Goal: Book appointment/travel/reservation

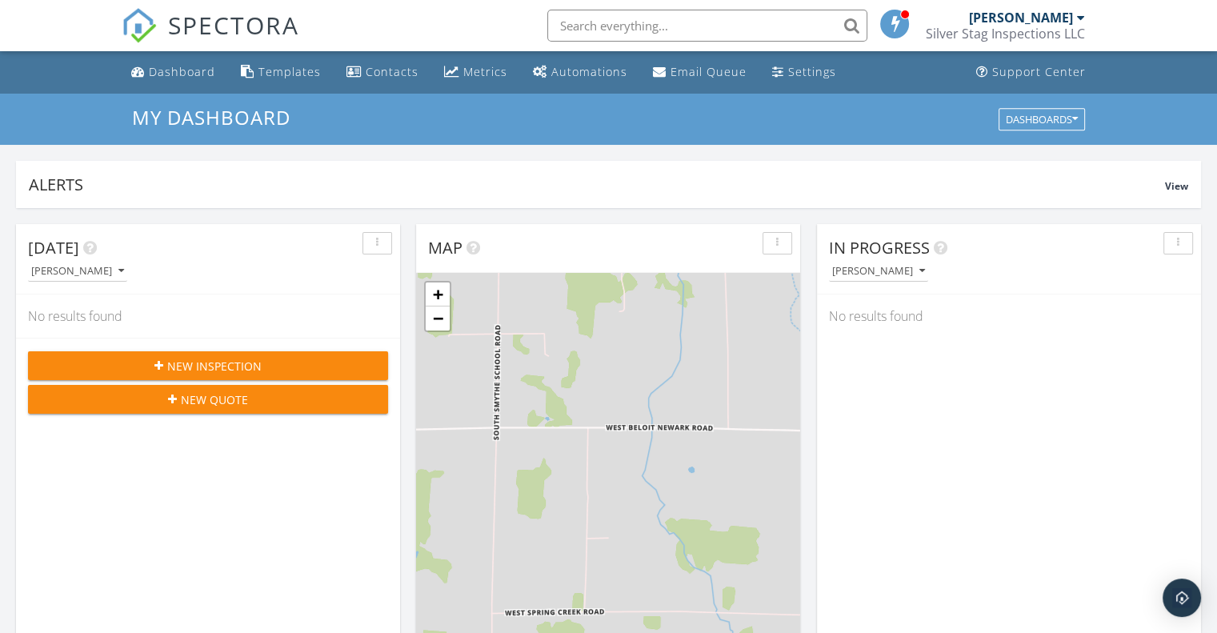
scroll to position [1481, 1242]
click at [221, 20] on span "SPECTORA" at bounding box center [233, 25] width 131 height 34
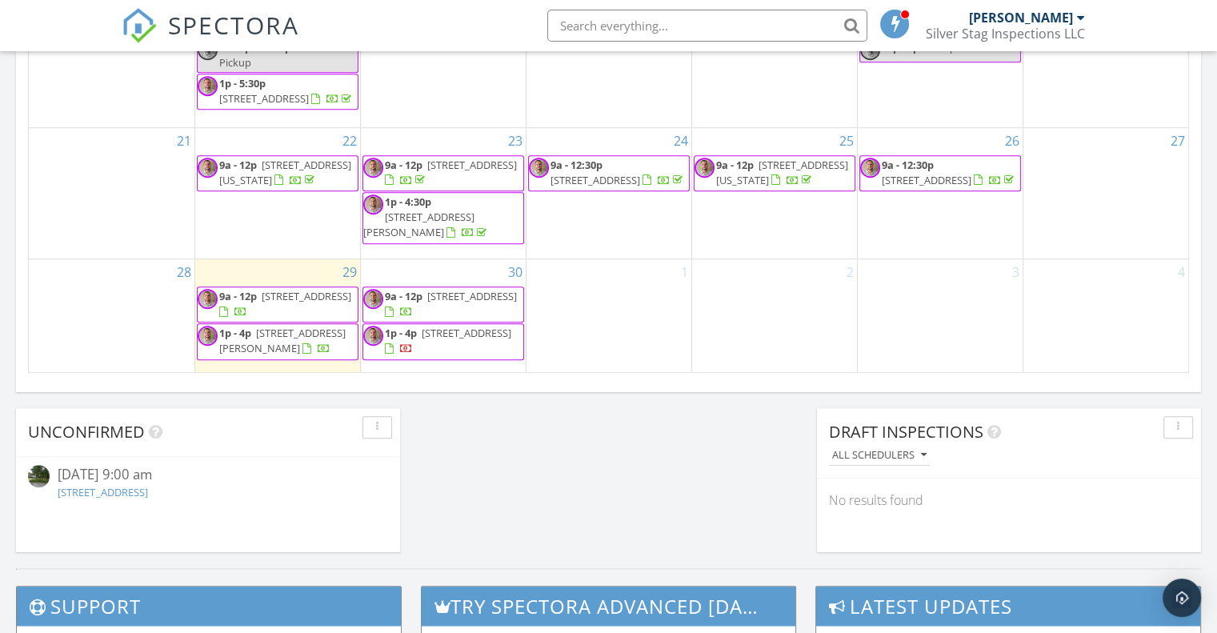
scroll to position [720, 0]
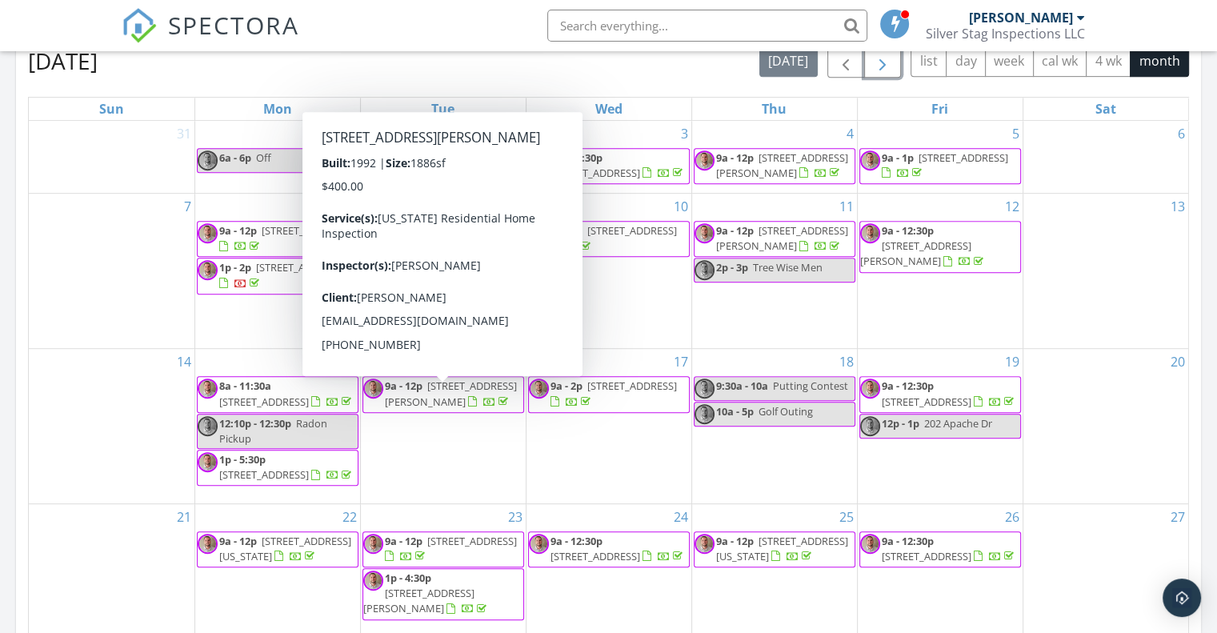
click at [888, 63] on span "button" at bounding box center [882, 61] width 19 height 19
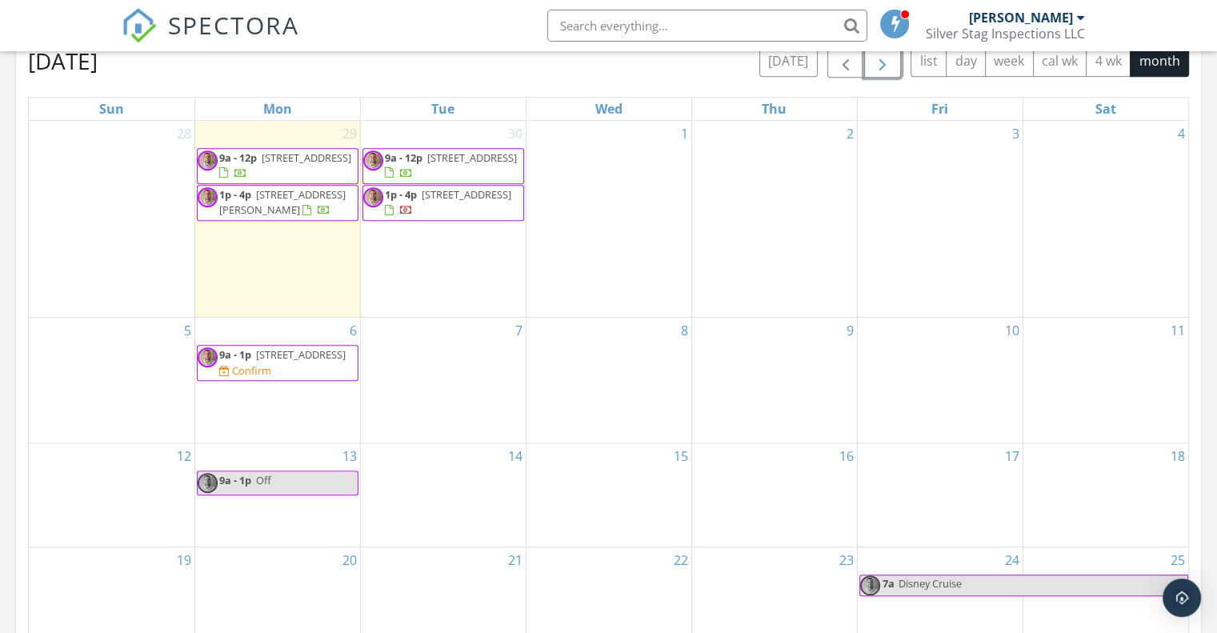
click at [242, 356] on span "9a - 1p" at bounding box center [235, 354] width 32 height 14
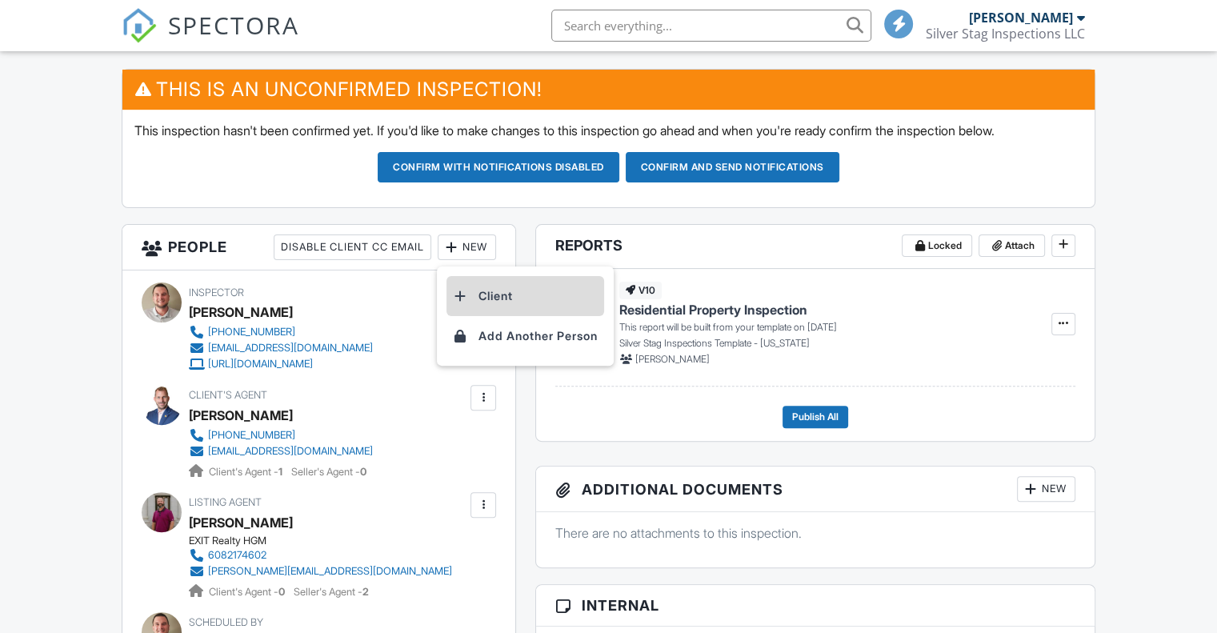
click at [490, 293] on li "Client" at bounding box center [525, 296] width 158 height 40
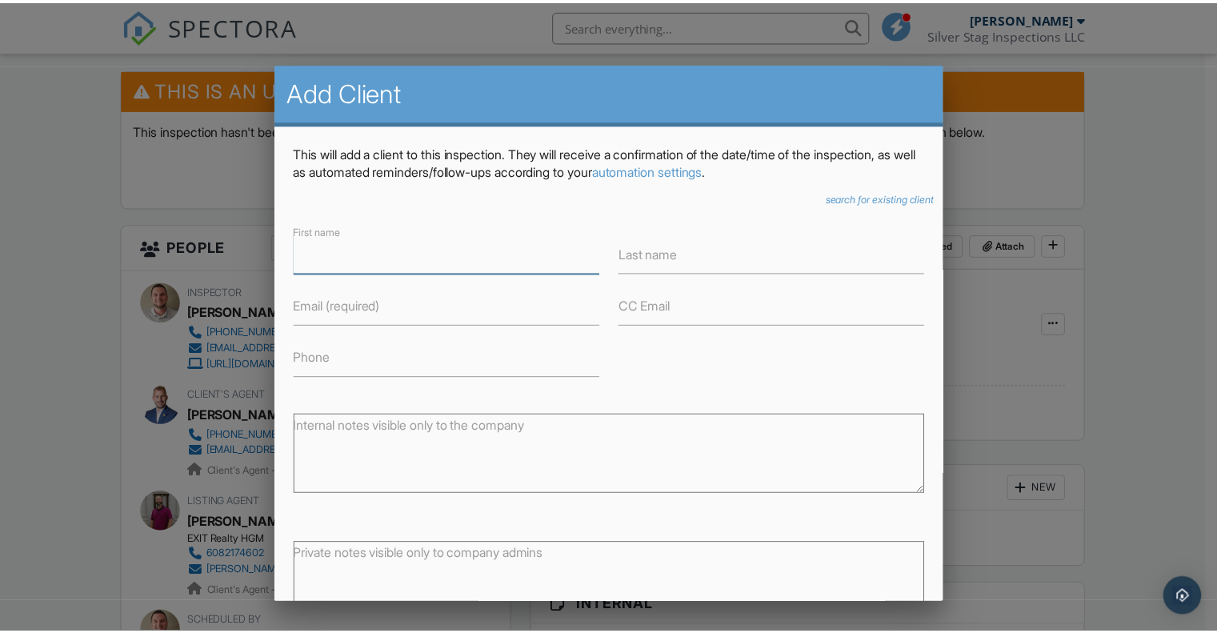
scroll to position [108, 0]
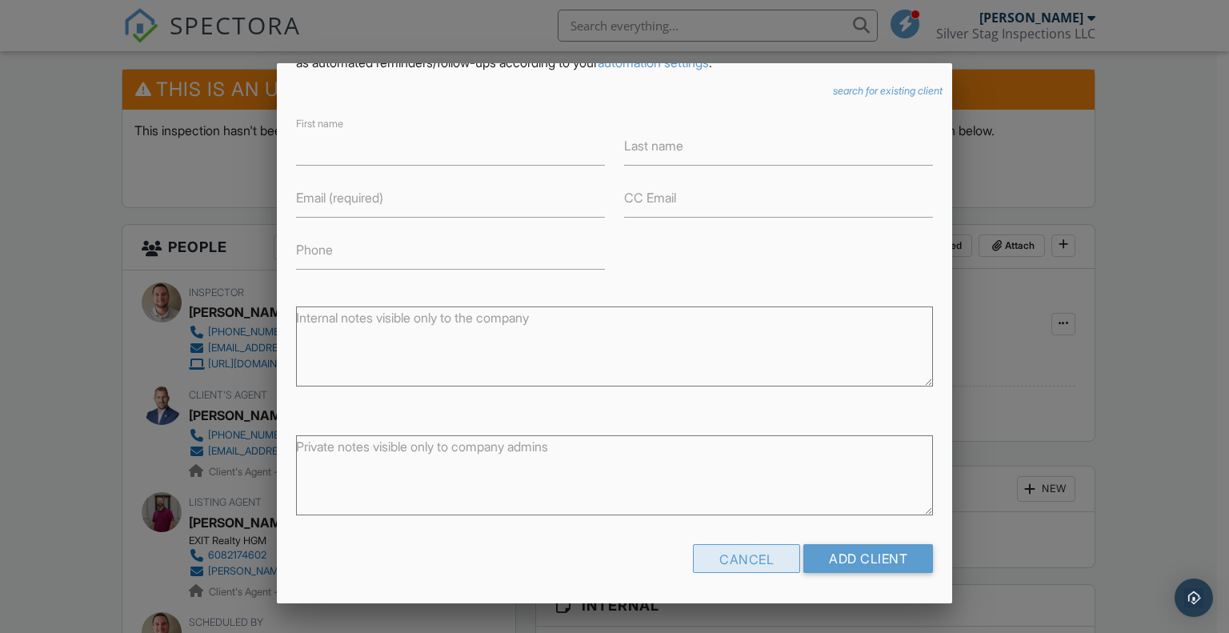
click at [718, 564] on div "Cancel" at bounding box center [746, 558] width 107 height 29
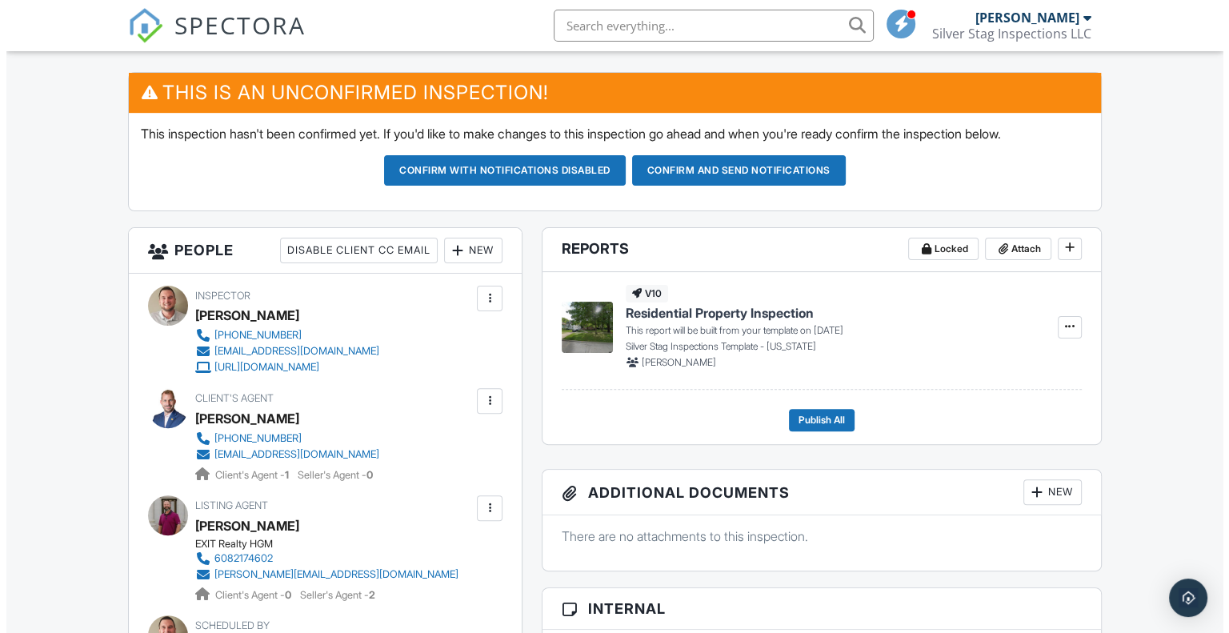
scroll to position [400, 0]
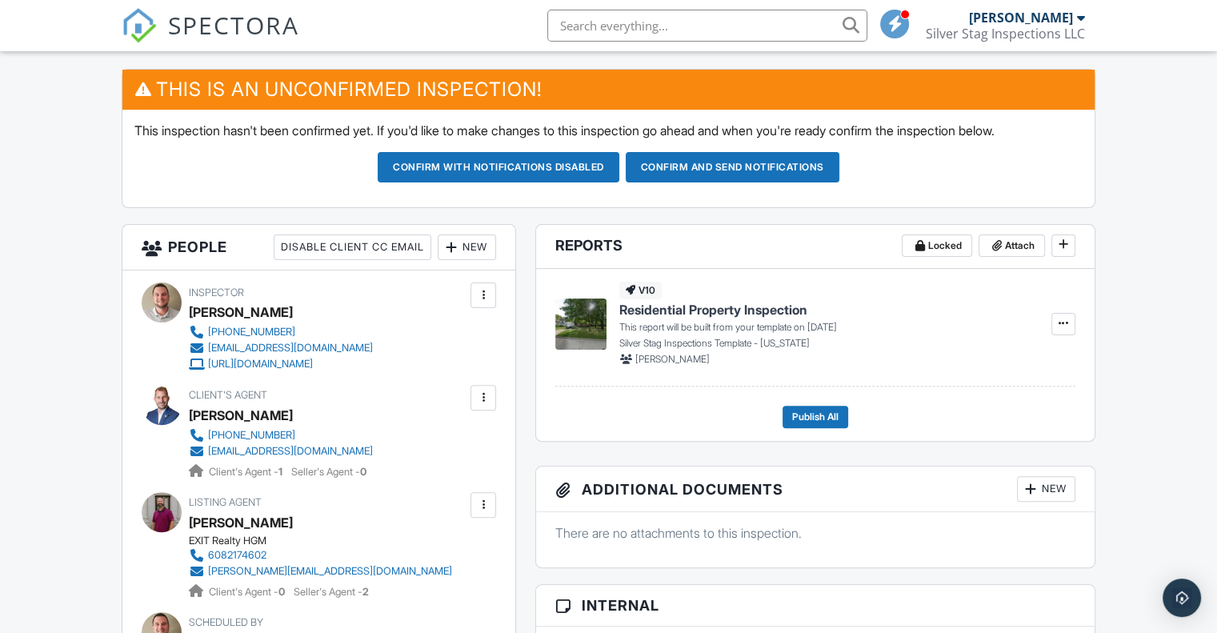
click at [481, 242] on div "New" at bounding box center [467, 247] width 58 height 26
click at [493, 302] on li "Client" at bounding box center [525, 296] width 158 height 40
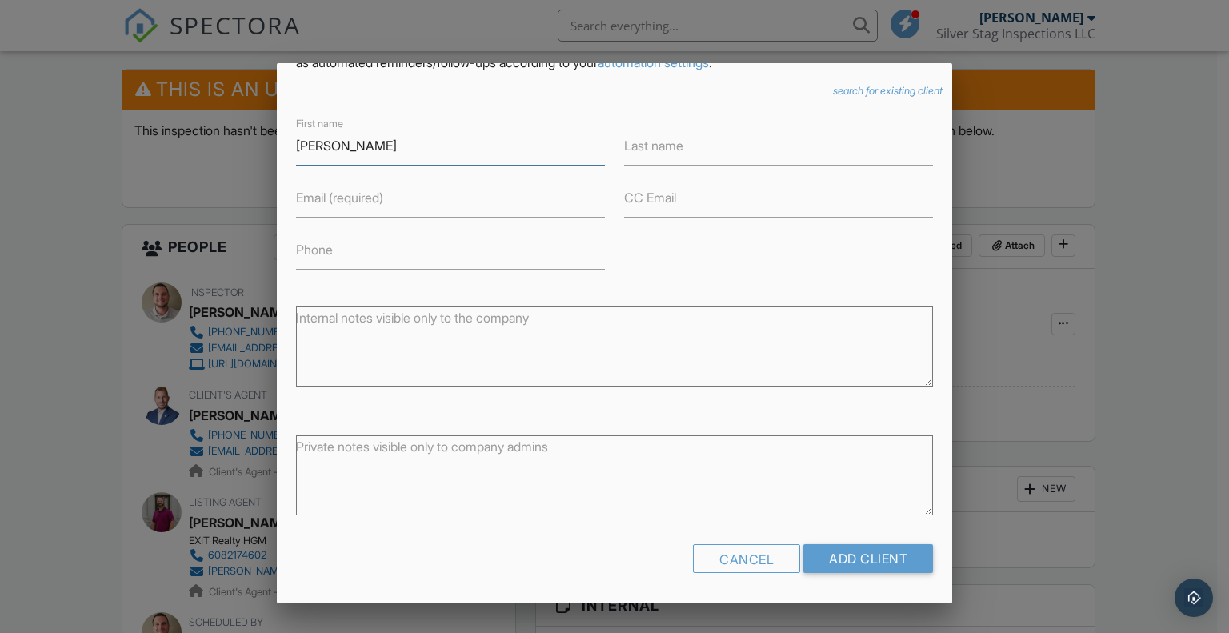
type input "[PERSON_NAME]"
type input "Shouder"
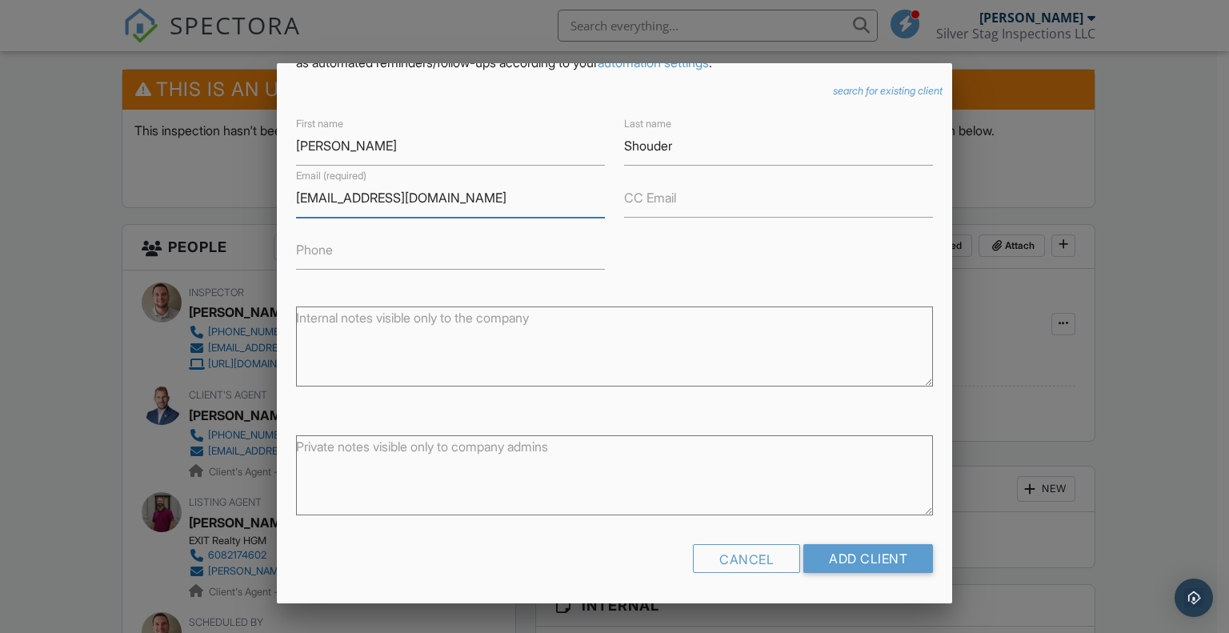
type input "[EMAIL_ADDRESS][DOMAIN_NAME]"
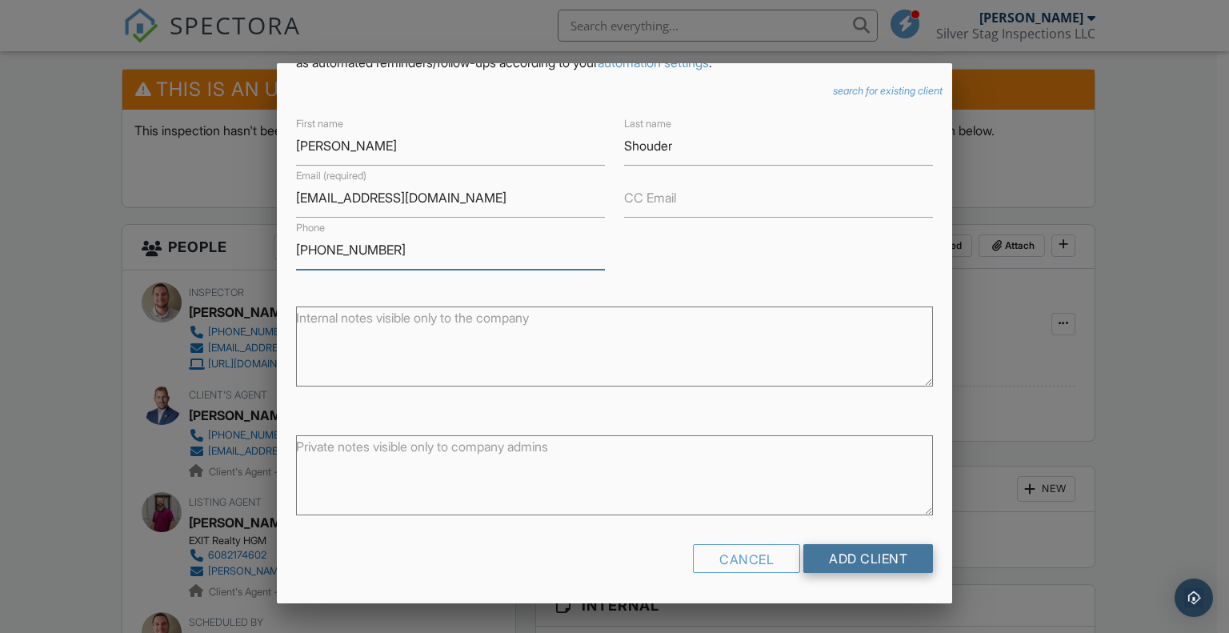
type input "[PHONE_NUMBER]"
click at [858, 562] on input "Add Client" at bounding box center [868, 558] width 130 height 29
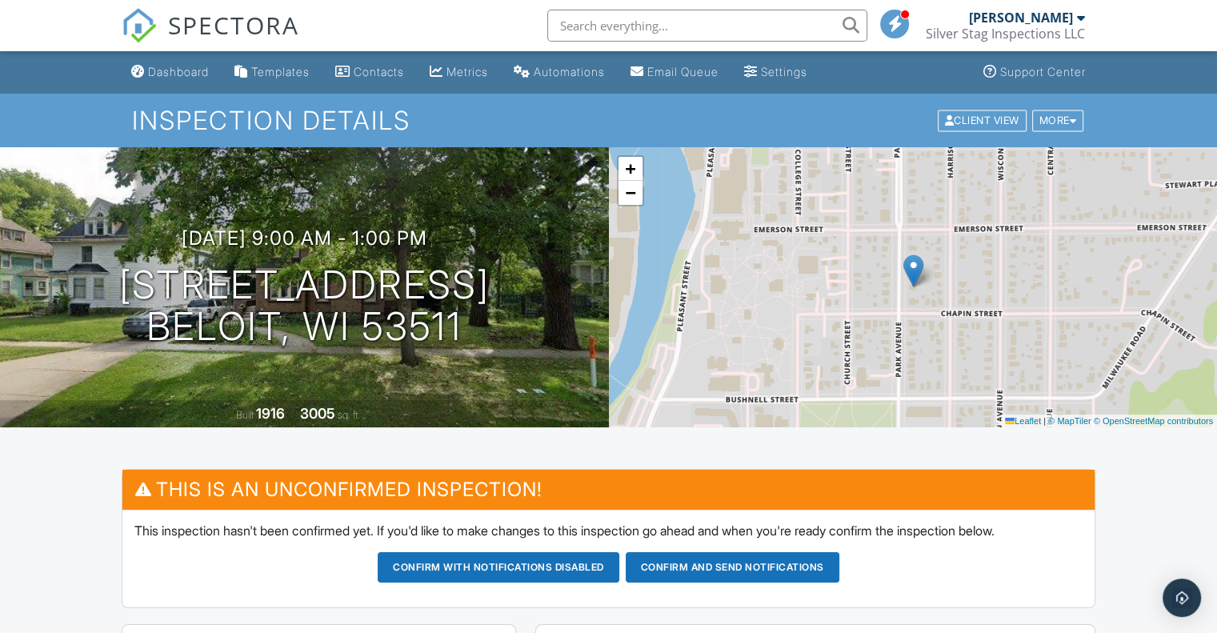
click at [208, 22] on span "SPECTORA" at bounding box center [233, 25] width 131 height 34
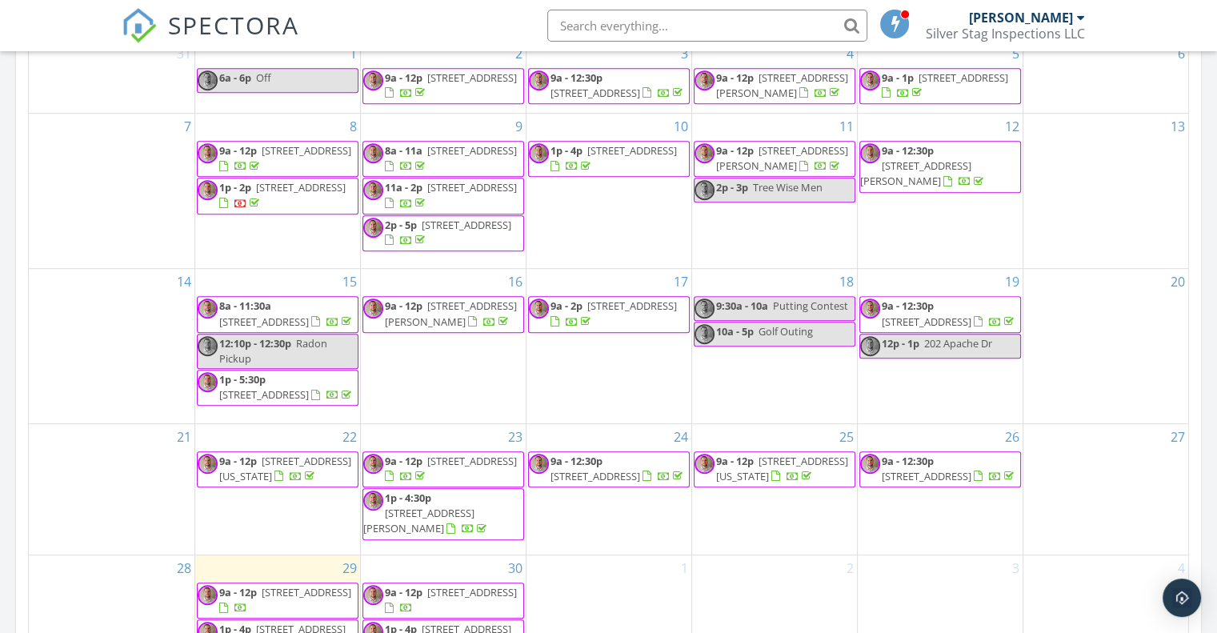
scroll to position [480, 0]
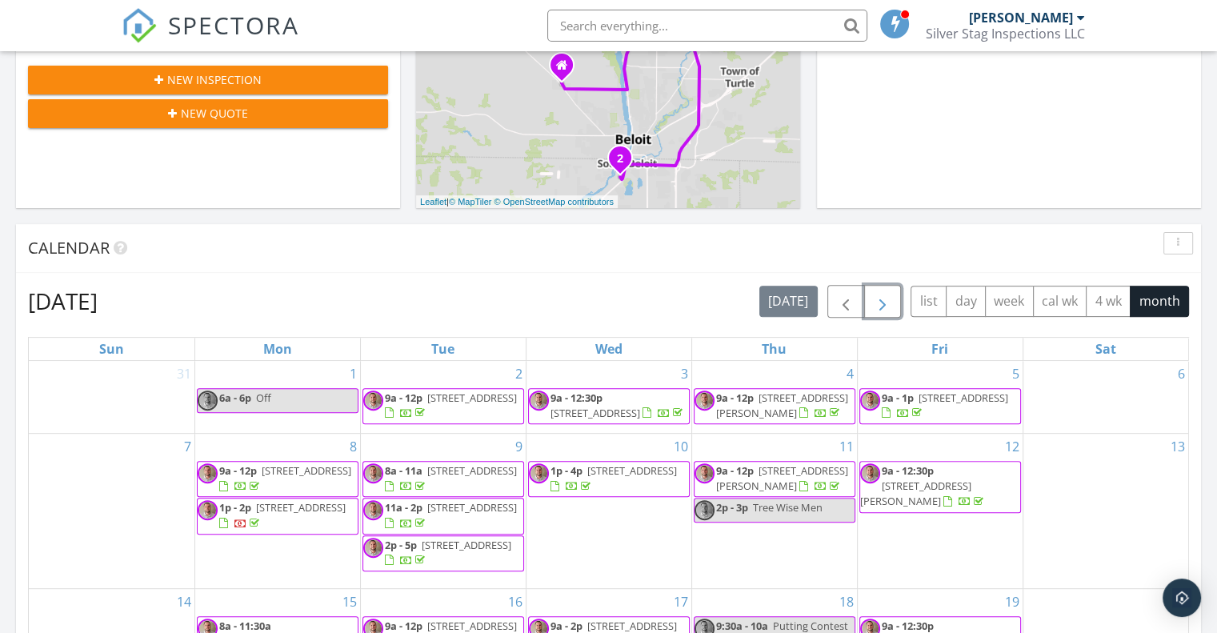
click at [885, 298] on span "button" at bounding box center [882, 301] width 19 height 19
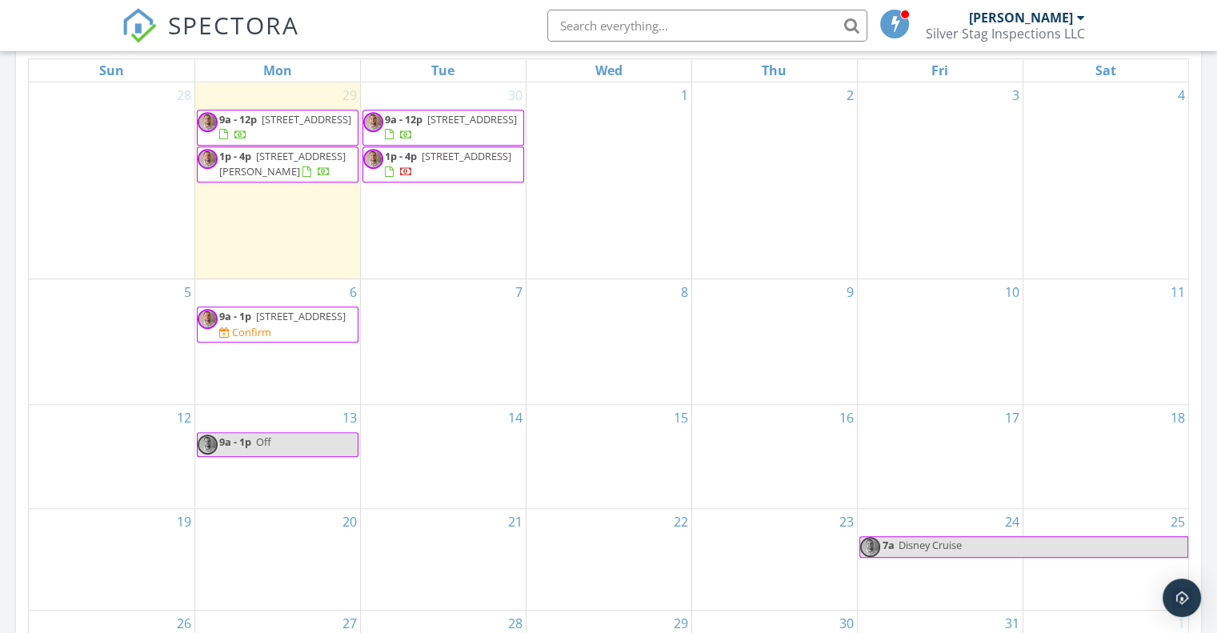
scroll to position [800, 0]
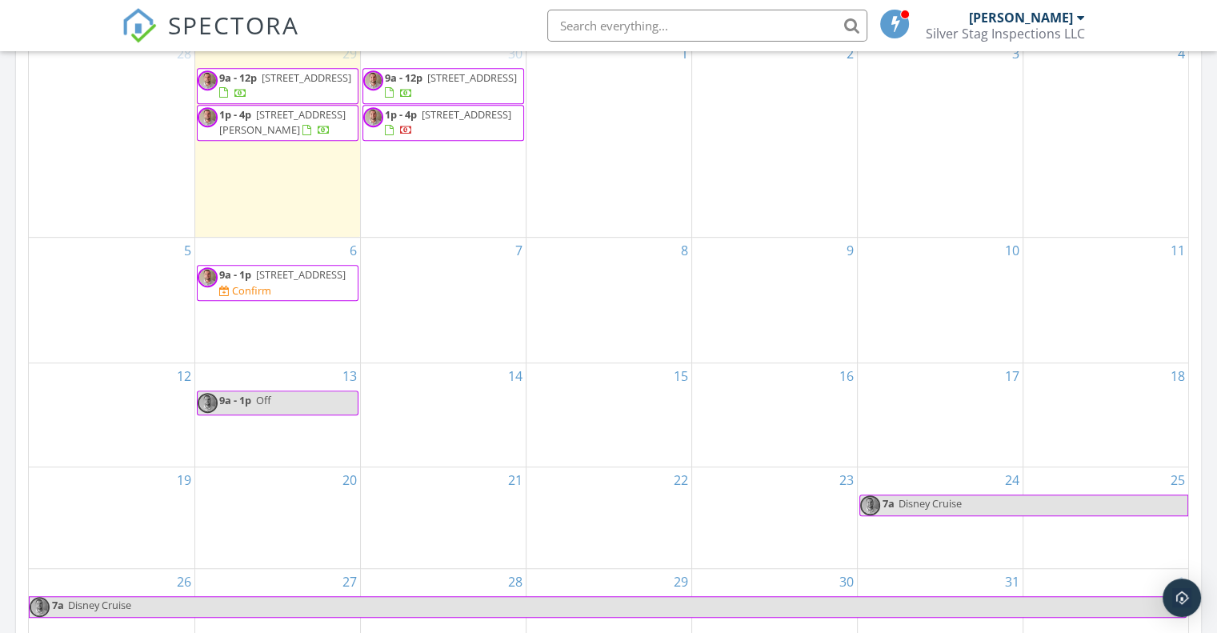
drag, startPoint x: 333, startPoint y: 298, endPoint x: 326, endPoint y: 288, distance: 11.5
click at [326, 288] on span "9a - 1p [STREET_ADDRESS] Confirm" at bounding box center [278, 282] width 160 height 31
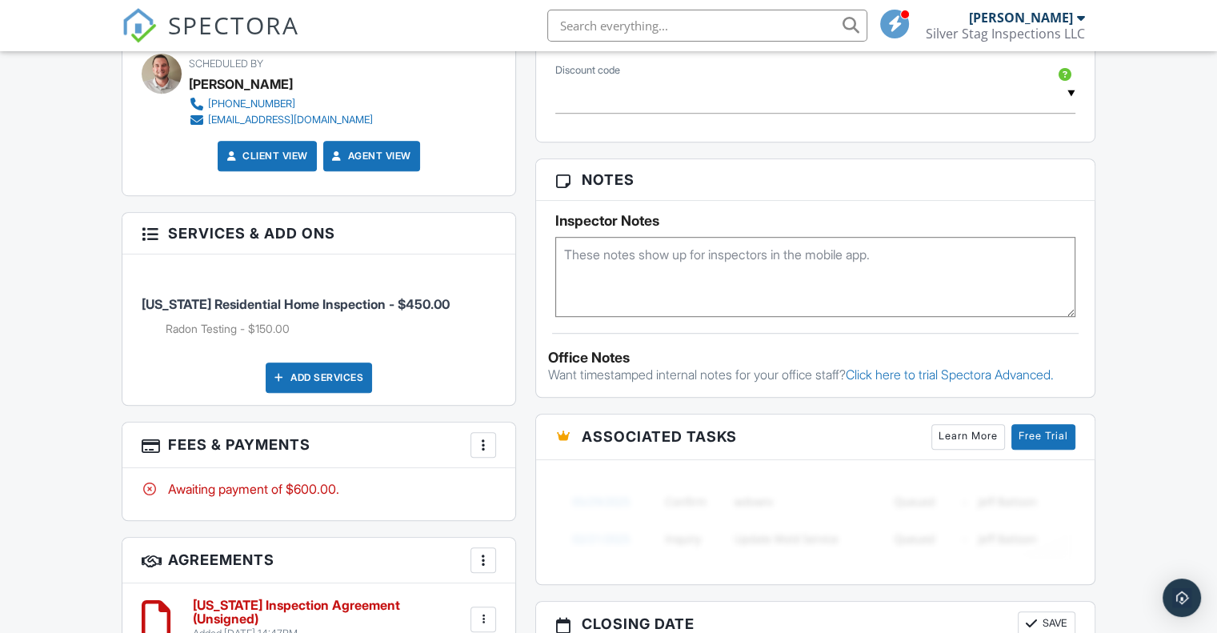
scroll to position [1120, 0]
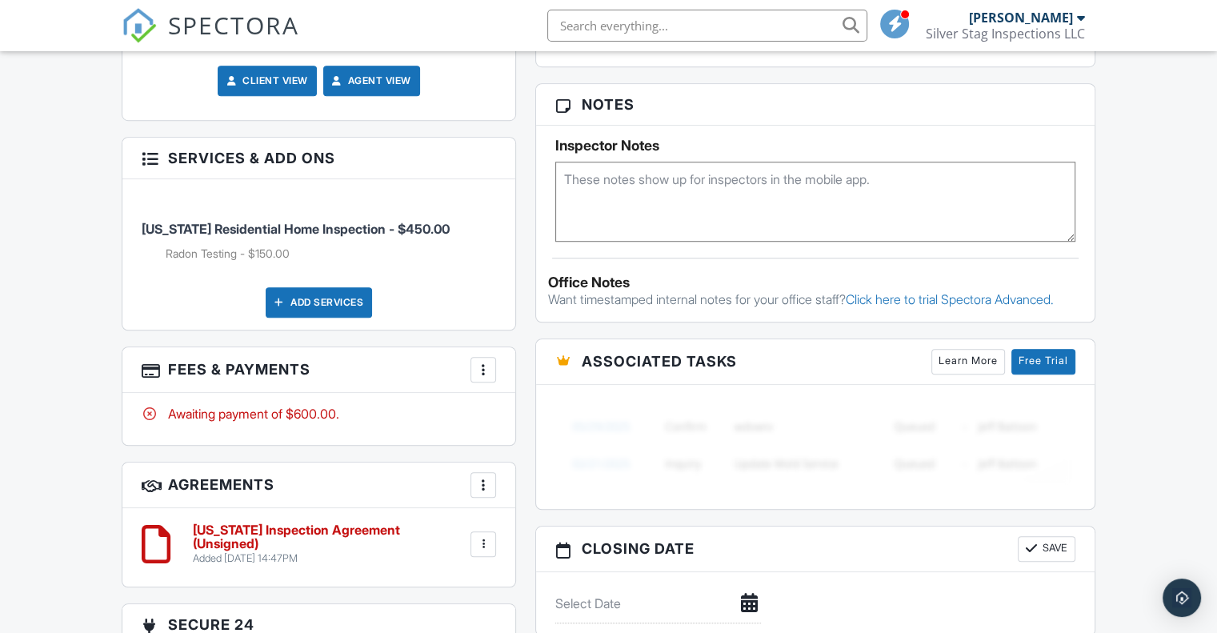
click at [566, 162] on textarea at bounding box center [815, 202] width 520 height 80
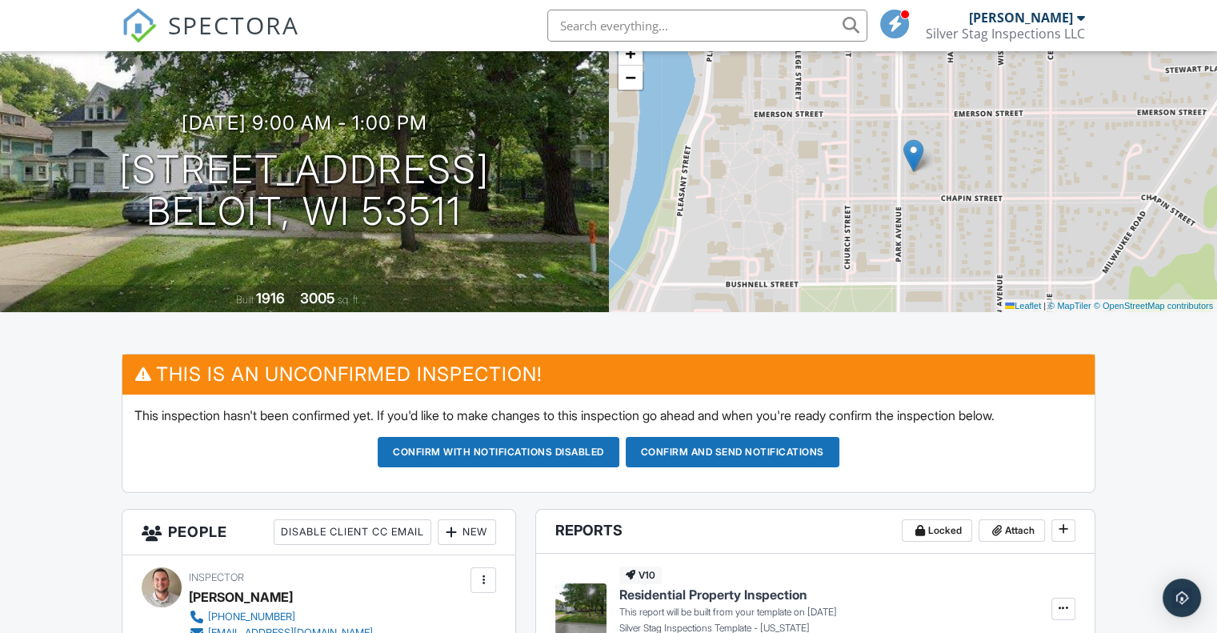
scroll to position [320, 0]
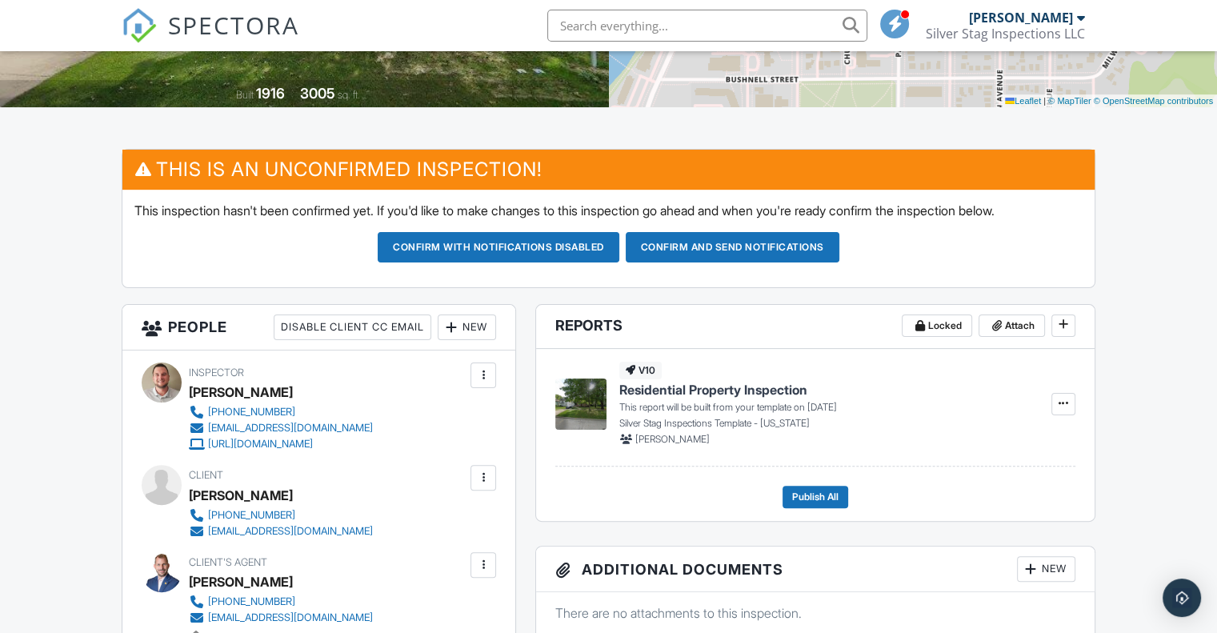
type textarea "0319"
click at [742, 246] on button "Confirm and send notifications" at bounding box center [733, 247] width 214 height 30
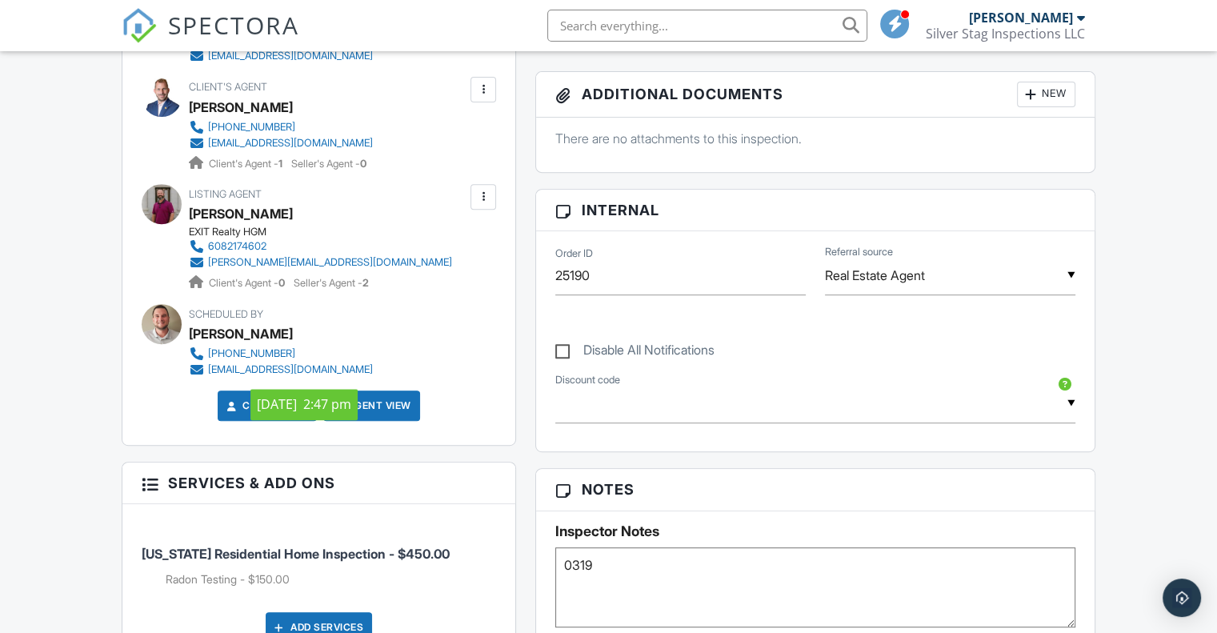
scroll to position [80, 0]
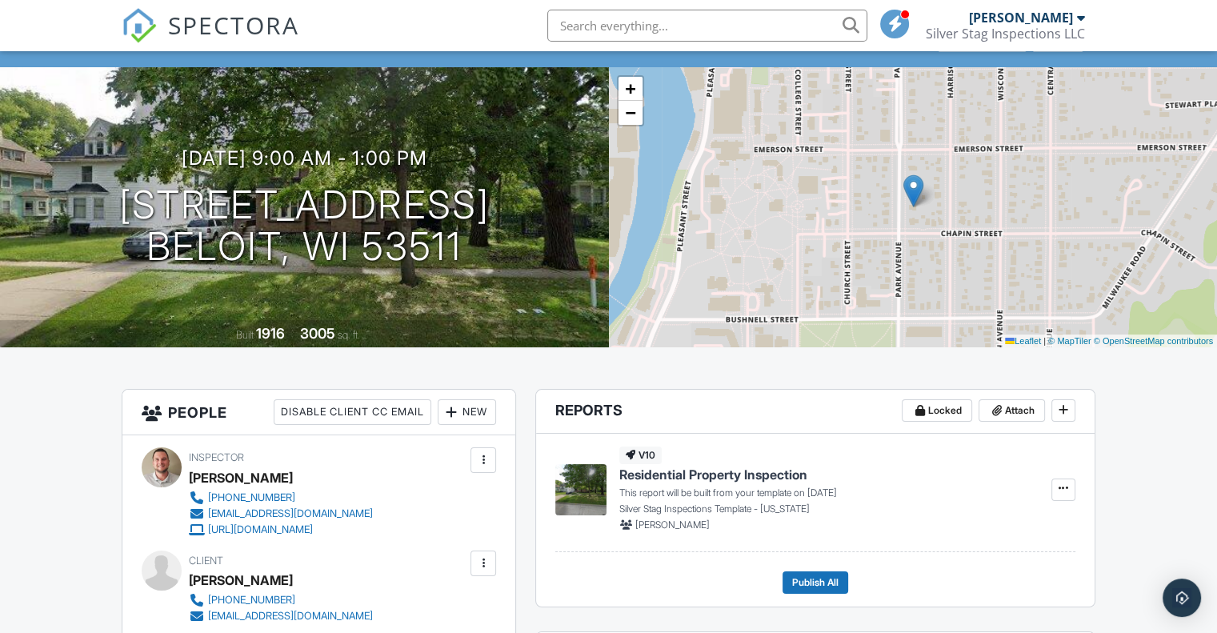
click at [198, 22] on span "SPECTORA" at bounding box center [233, 25] width 131 height 34
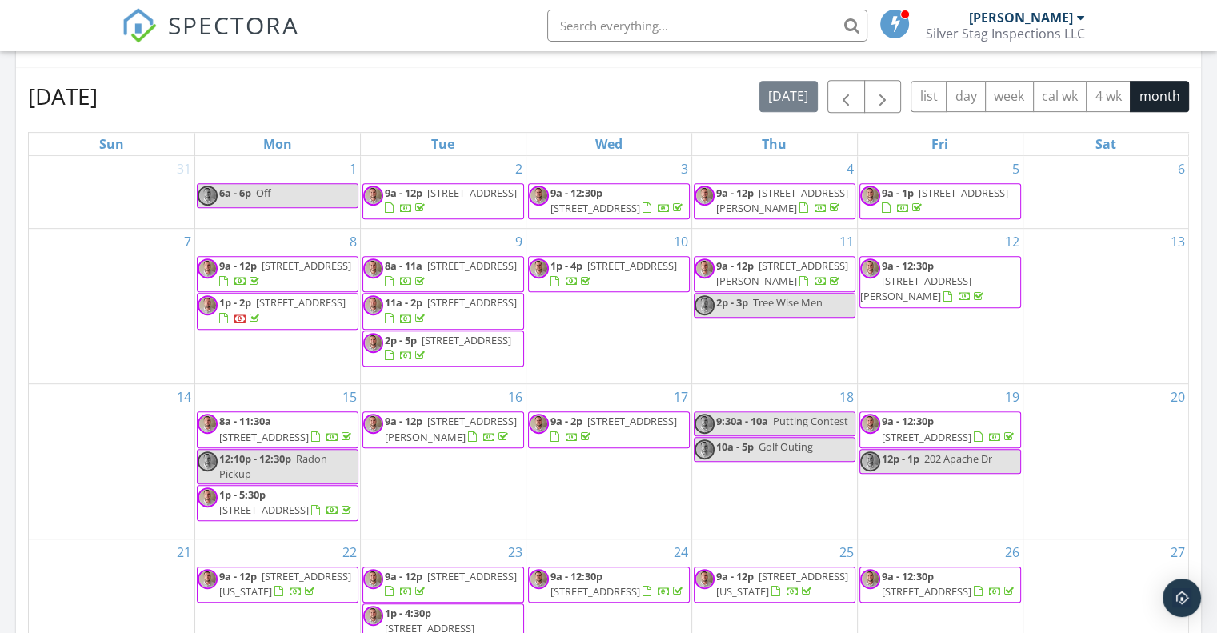
scroll to position [640, 0]
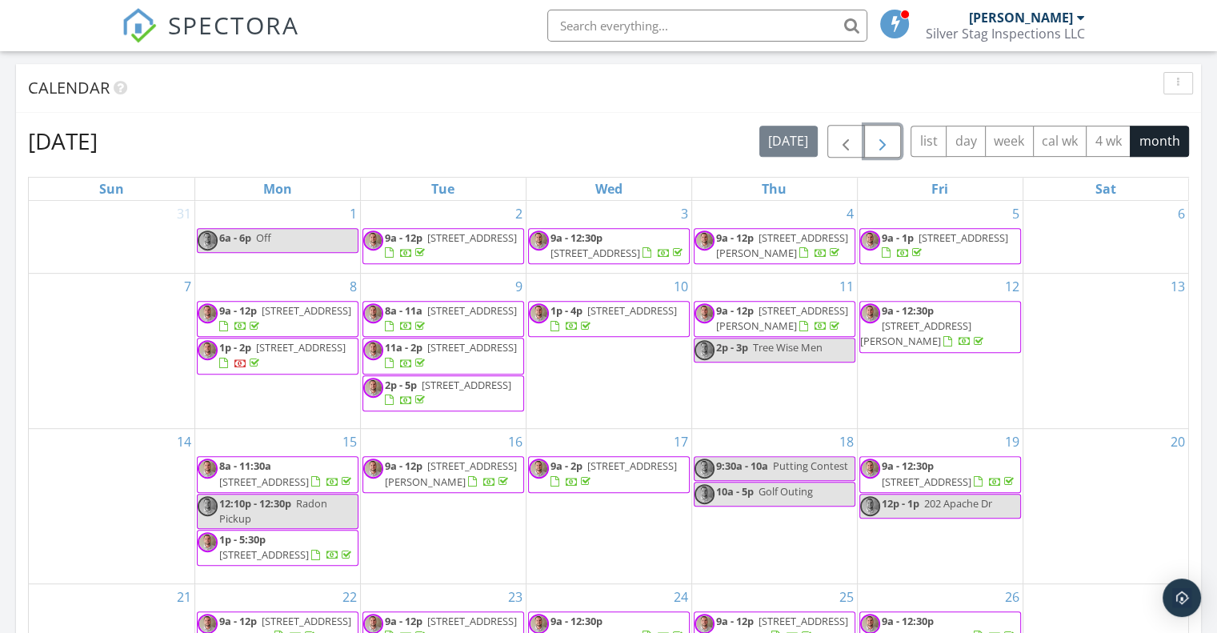
click at [894, 149] on button "button" at bounding box center [883, 141] width 38 height 33
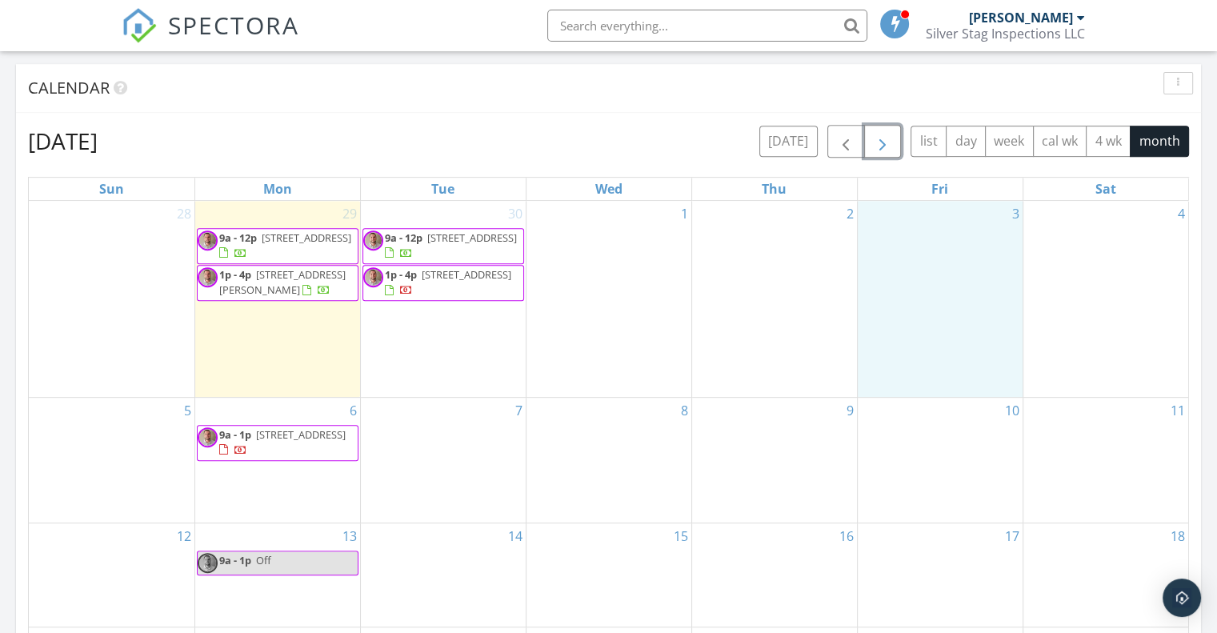
click at [926, 270] on div "3" at bounding box center [940, 299] width 165 height 196
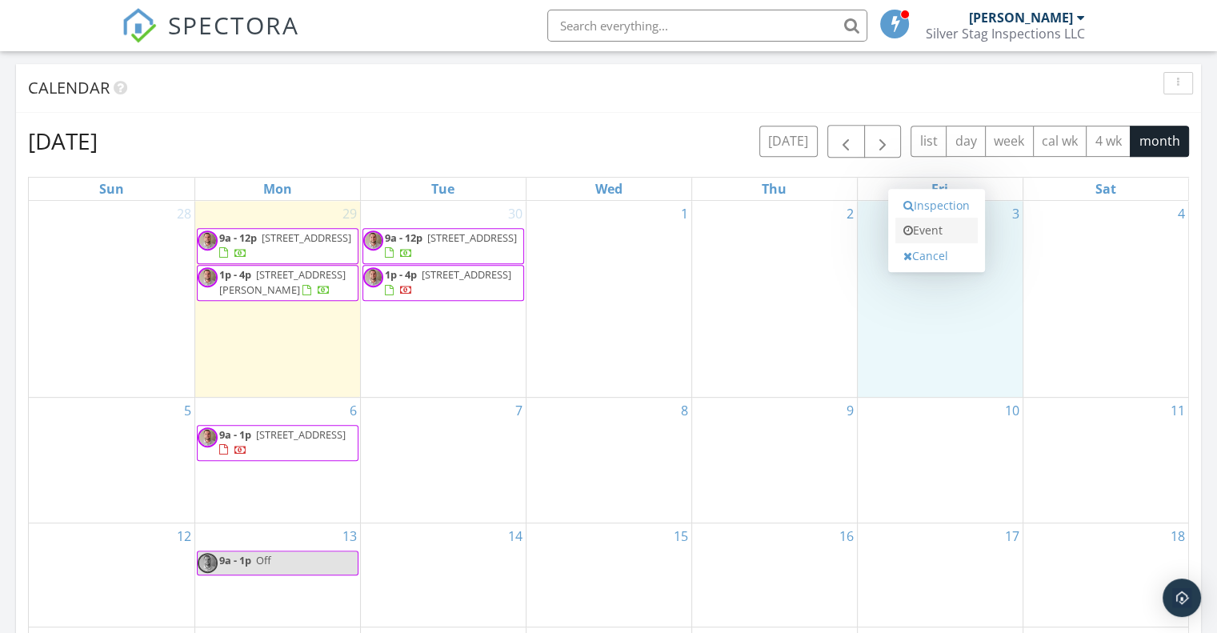
click at [940, 225] on link "Event" at bounding box center [936, 231] width 82 height 26
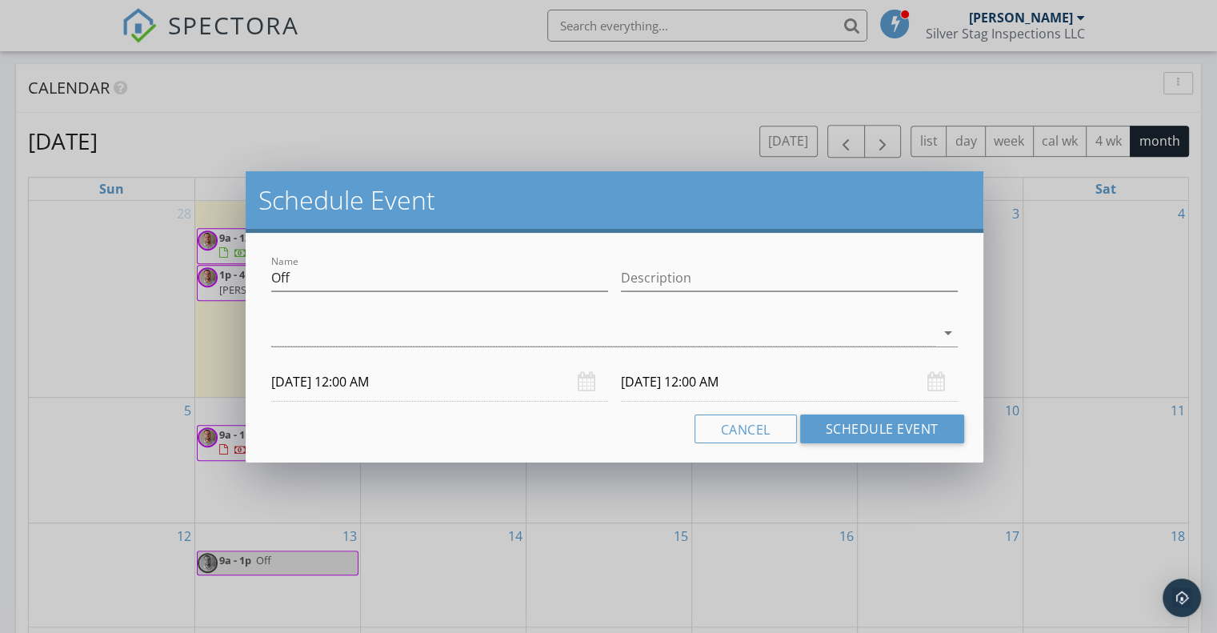
click at [323, 293] on div "Name Off" at bounding box center [439, 286] width 337 height 42
drag, startPoint x: 310, startPoint y: 281, endPoint x: 298, endPoint y: 281, distance: 12.0
click at [298, 281] on input "Off" at bounding box center [439, 278] width 337 height 26
drag, startPoint x: 211, startPoint y: 289, endPoint x: 195, endPoint y: 289, distance: 16.0
click at [195, 289] on div "Schedule Event Name Off Description arrow_drop_down 10/03/2025 12:00 AM 10/04/2…" at bounding box center [608, 316] width 1217 height 633
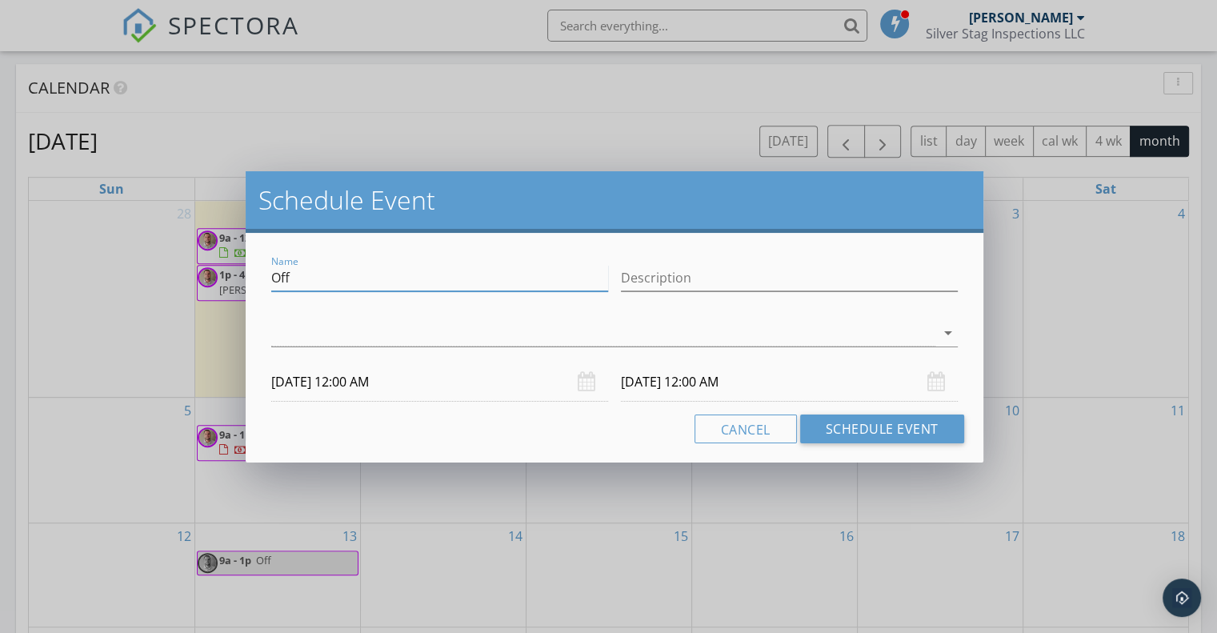
type input "f"
type input "Radon Drop Off"
type input "[STREET_ADDRESS]"
click at [355, 336] on div at bounding box center [603, 333] width 664 height 26
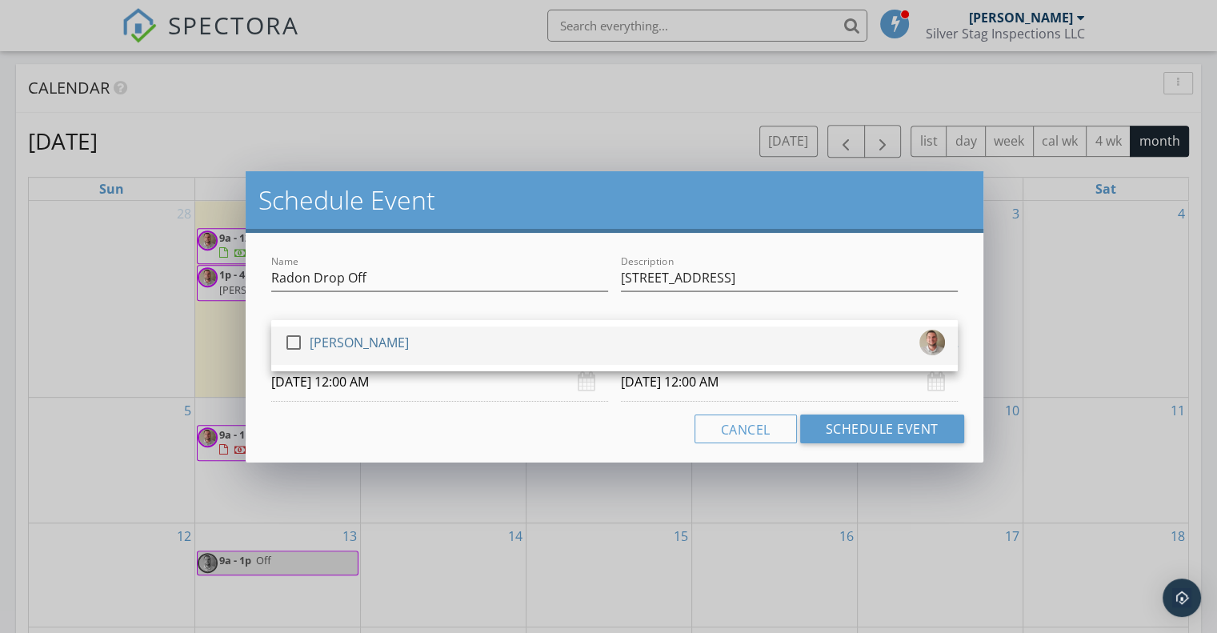
click at [303, 348] on div at bounding box center [293, 342] width 27 height 27
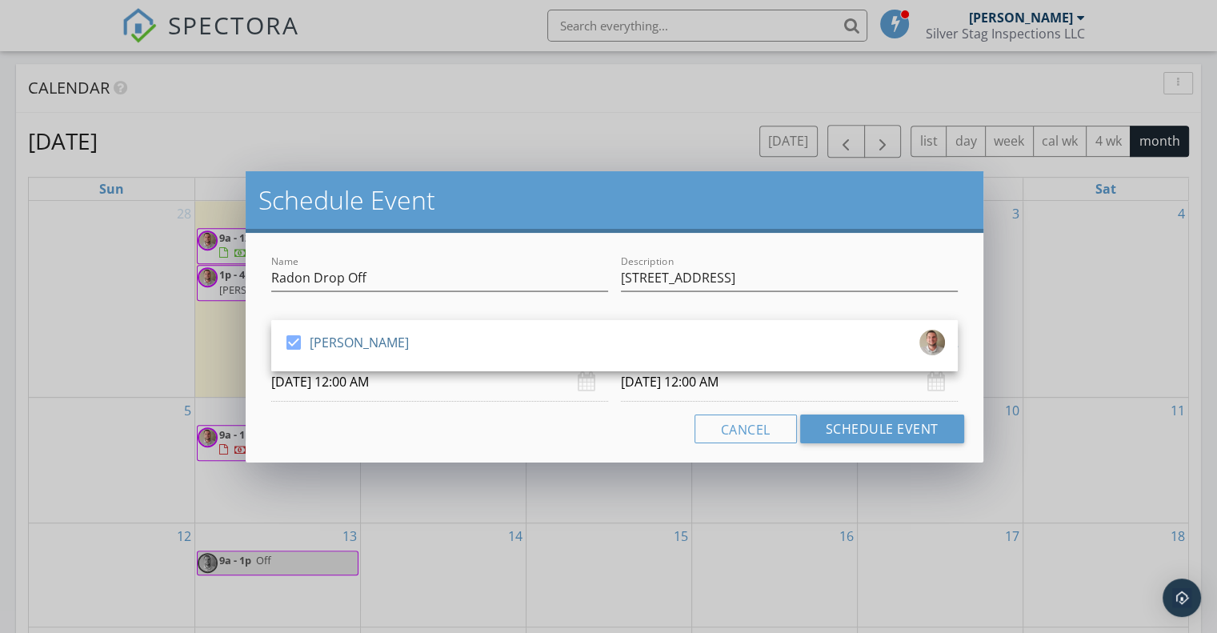
click at [323, 441] on div "Cancel Schedule Event" at bounding box center [614, 428] width 699 height 29
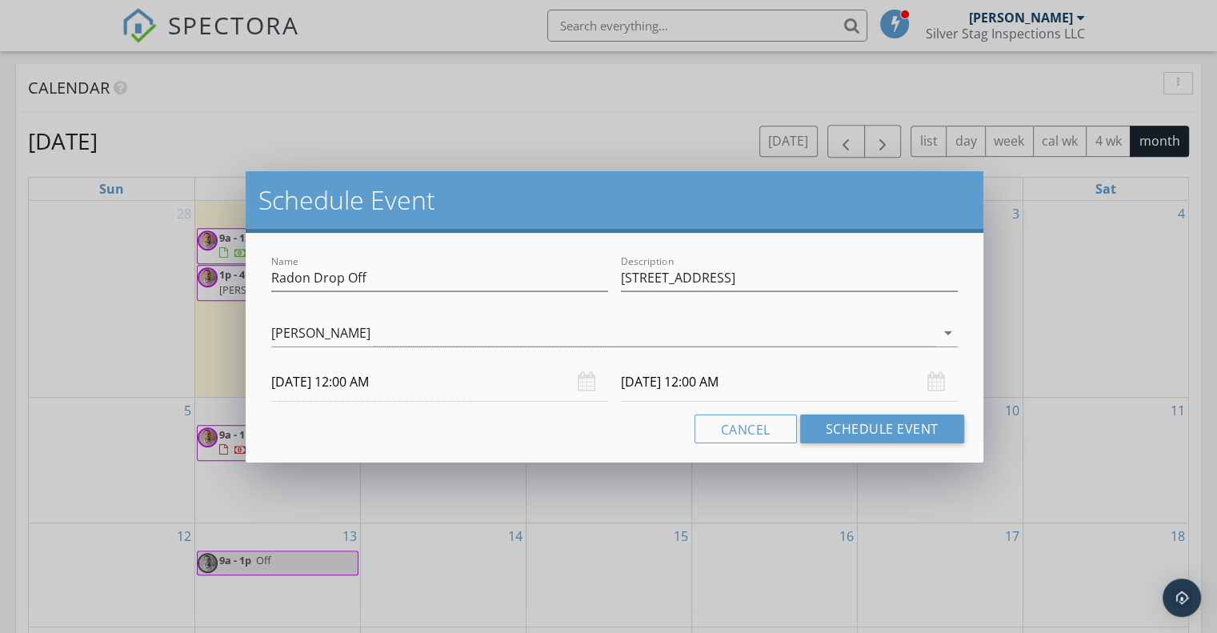
click at [367, 380] on input "10/03/2025 12:00 AM" at bounding box center [439, 381] width 337 height 39
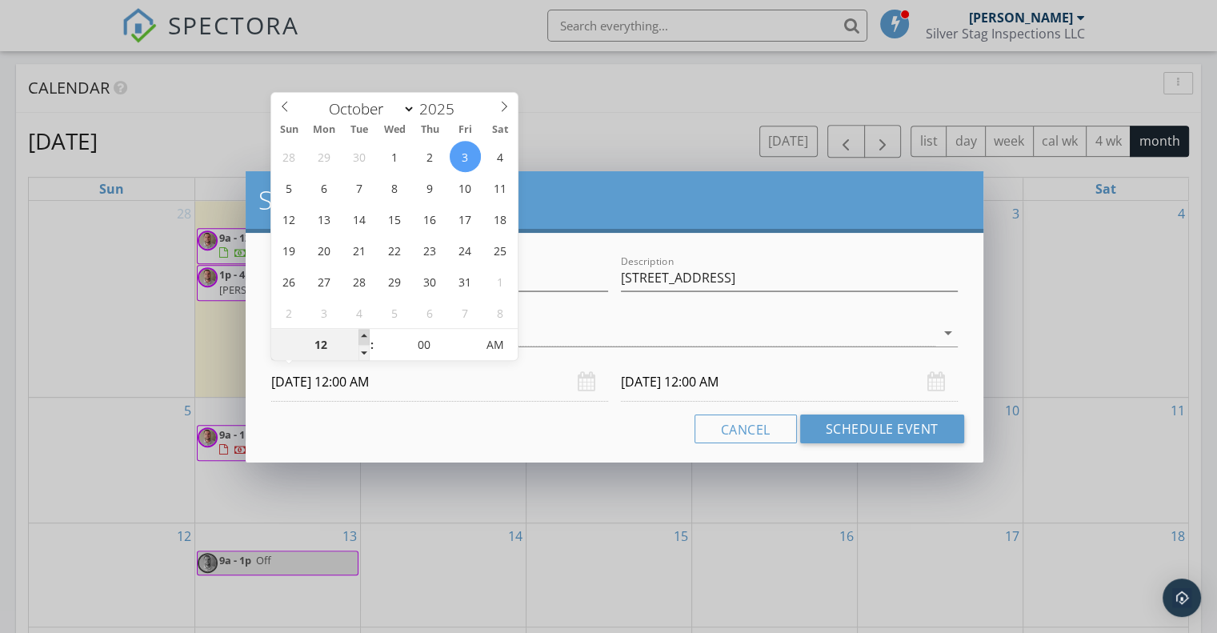
type input "01"
type input "10/03/2025 1:00 AM"
click at [365, 332] on span at bounding box center [363, 337] width 11 height 16
type input "01"
type input "10/04/2025 1:00 AM"
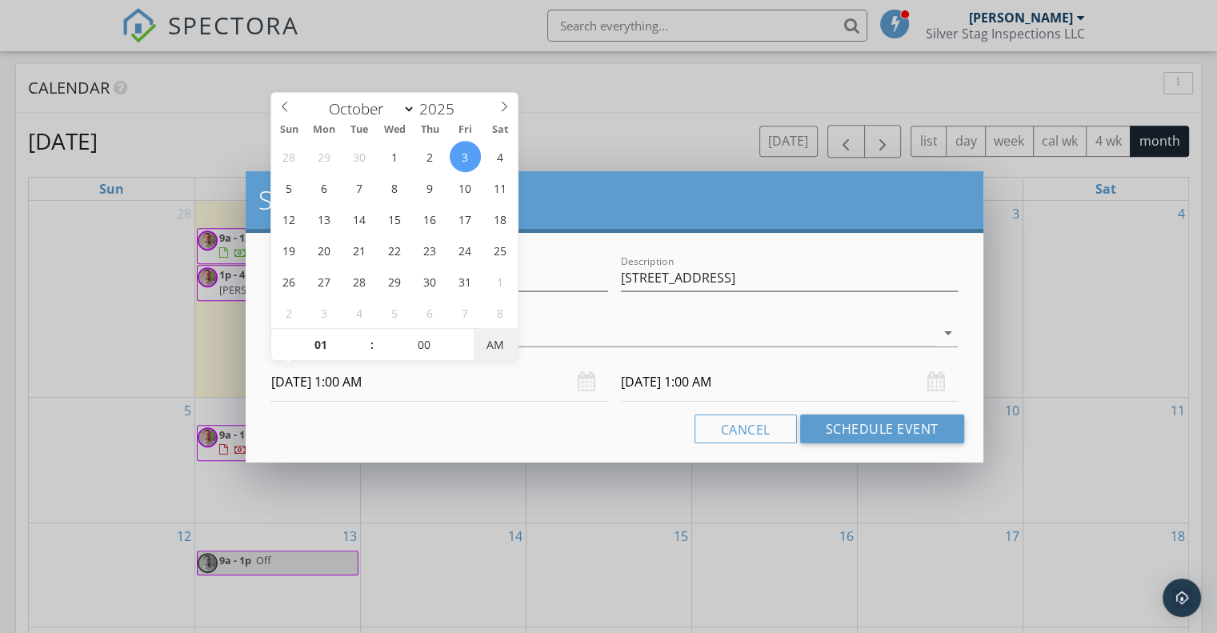
type input "10/03/2025 1:00 PM"
click at [505, 342] on span "AM" at bounding box center [496, 345] width 44 height 32
click at [524, 421] on div "Cancel Schedule Event" at bounding box center [614, 428] width 699 height 29
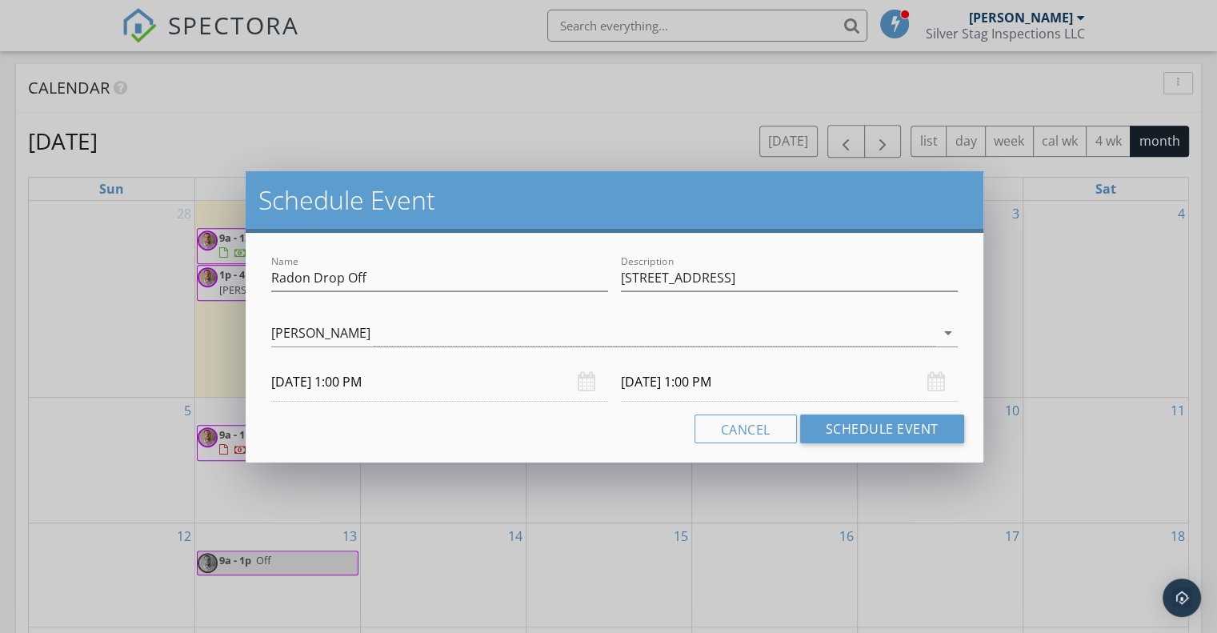
click at [639, 379] on input "10/04/2025 1:00 PM" at bounding box center [789, 381] width 337 height 39
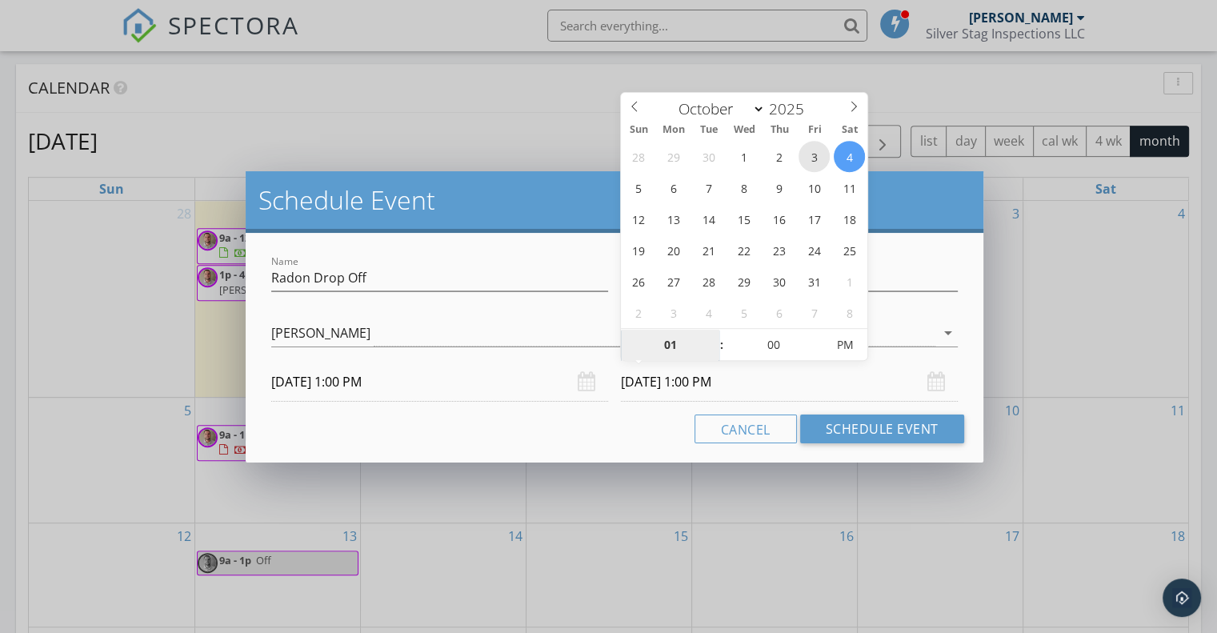
type input "10/03/2025 1:00 PM"
type input "05"
type input "10/03/2025 1:05 PM"
click at [816, 332] on span at bounding box center [816, 337] width 11 height 16
type input "10"
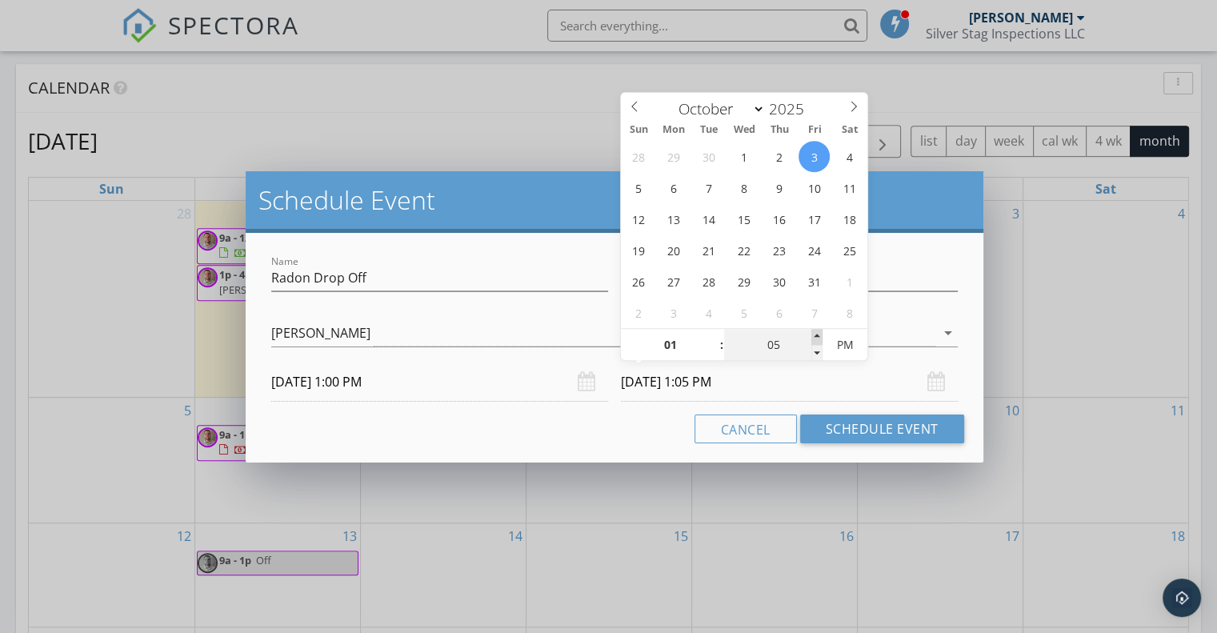
type input "10/03/2025 1:10 PM"
click at [816, 332] on span at bounding box center [816, 337] width 11 height 16
type input "15"
type input "10/03/2025 1:15 PM"
click at [816, 332] on span at bounding box center [816, 337] width 11 height 16
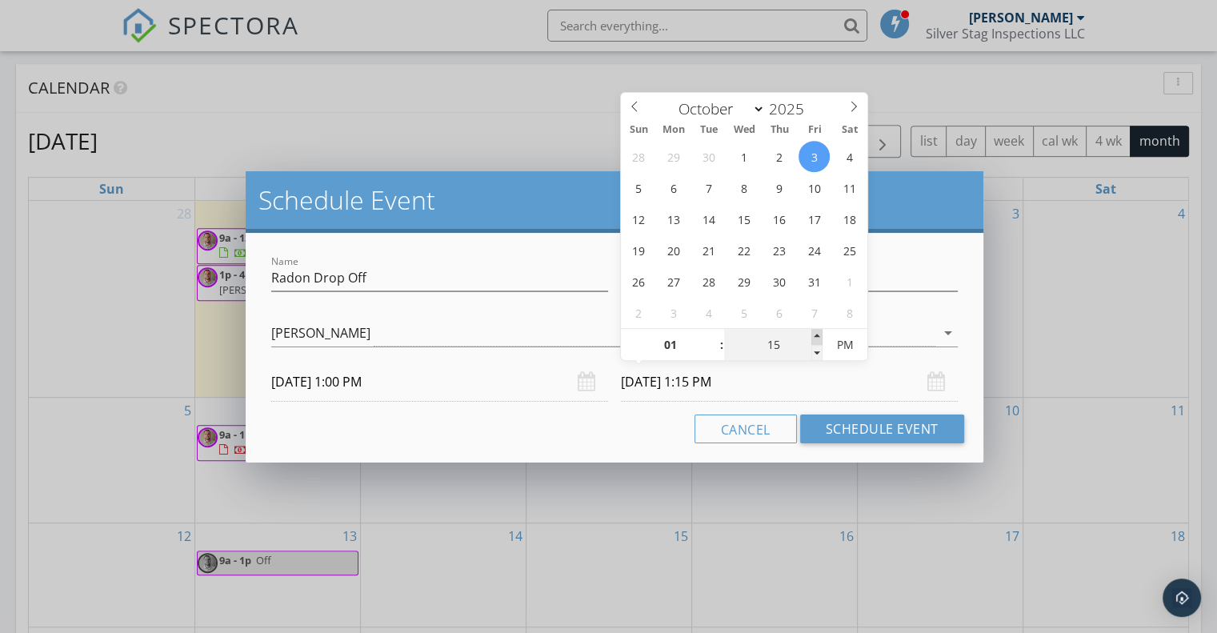
type input "20"
type input "10/03/2025 1:20 PM"
click at [816, 332] on span at bounding box center [816, 337] width 11 height 16
type input "25"
type input "10/03/2025 1:25 PM"
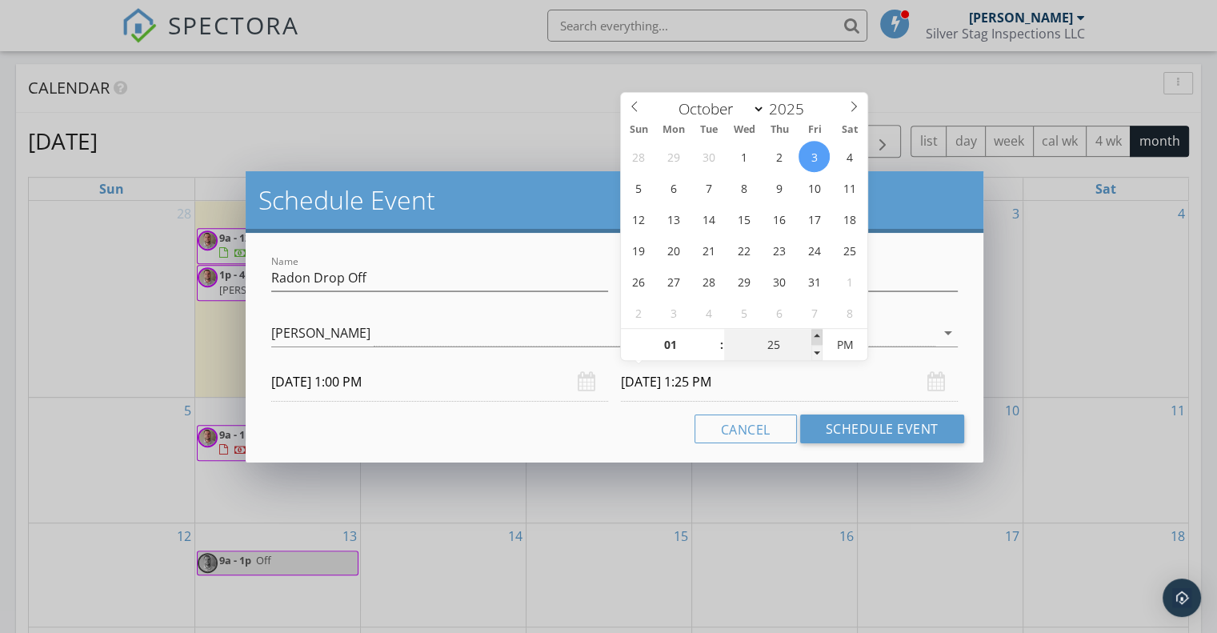
click at [816, 332] on span at bounding box center [816, 337] width 11 height 16
type input "30"
type input "10/03/2025 1:30 PM"
click at [815, 332] on span at bounding box center [816, 337] width 11 height 16
click at [630, 434] on div "Cancel Schedule Event" at bounding box center [614, 428] width 699 height 29
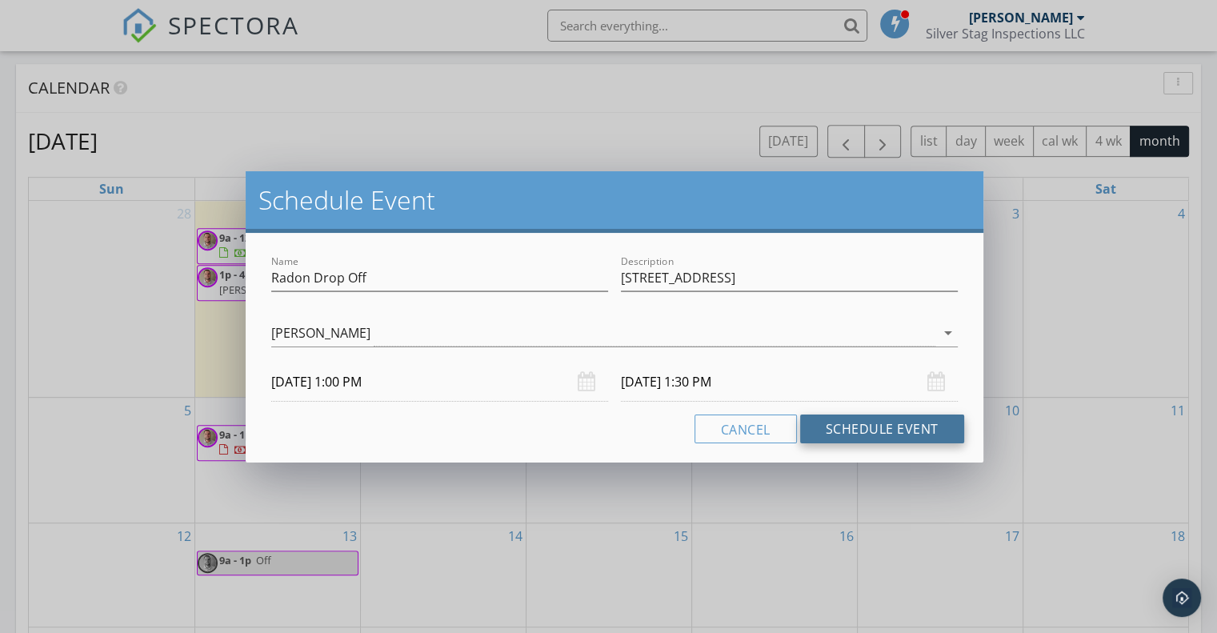
click at [819, 424] on button "Schedule Event" at bounding box center [882, 428] width 164 height 29
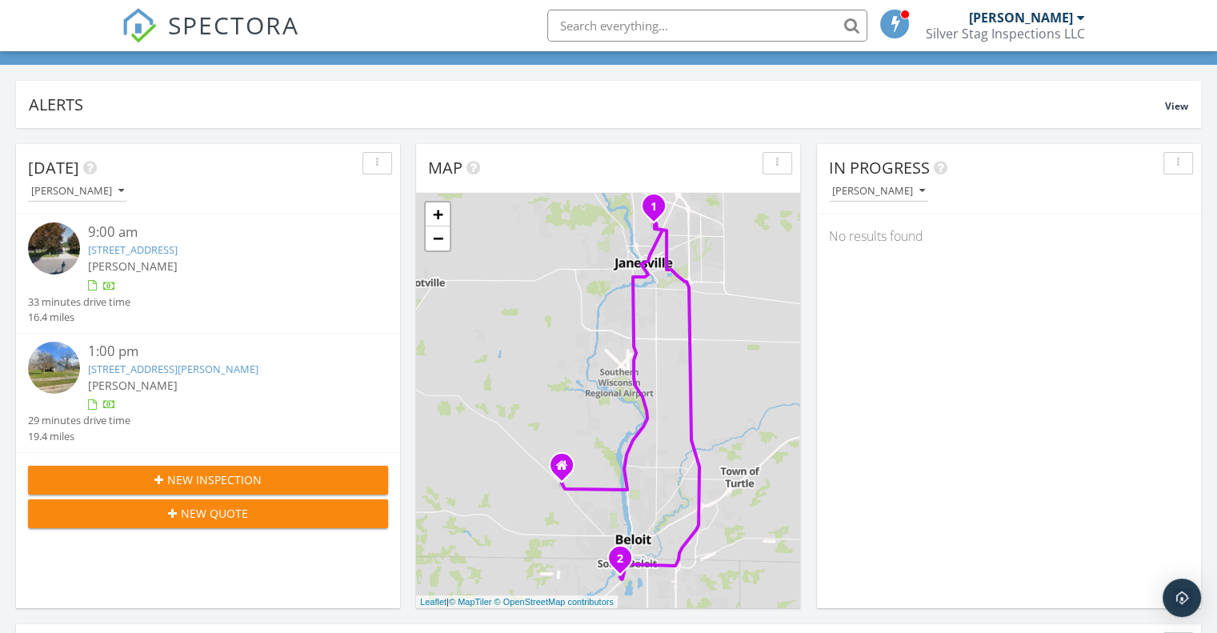
scroll to position [0, 0]
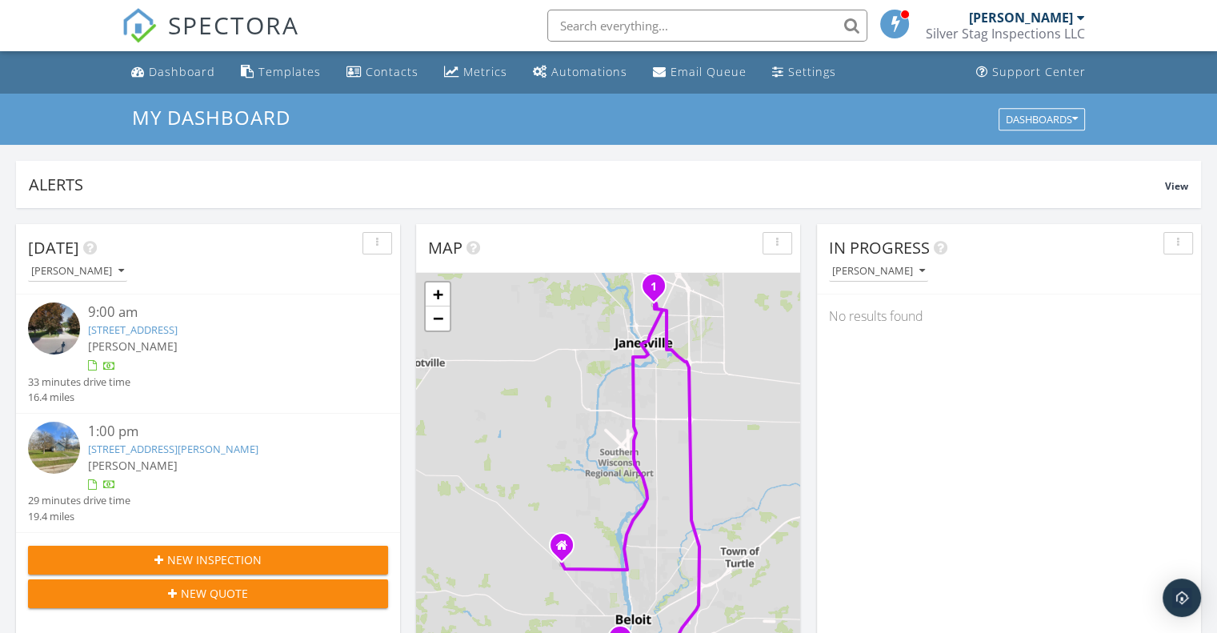
click at [192, 31] on span "SPECTORA" at bounding box center [233, 25] width 131 height 34
click at [218, 26] on span "SPECTORA" at bounding box center [233, 25] width 131 height 34
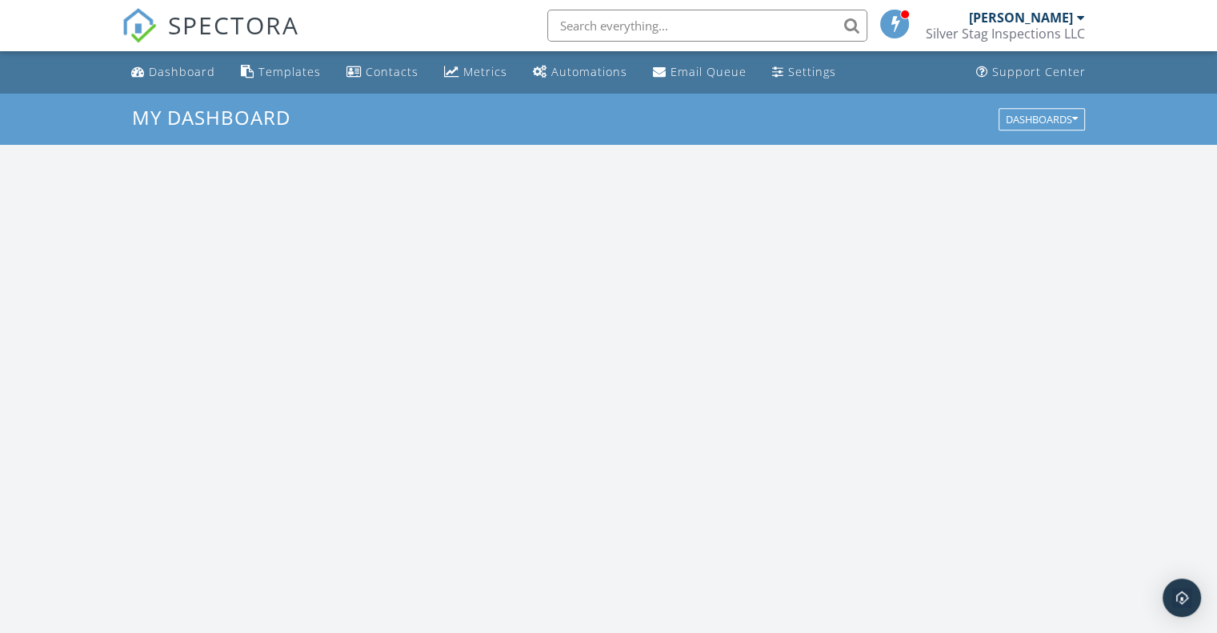
scroll to position [1481, 1242]
